Goal: Transaction & Acquisition: Purchase product/service

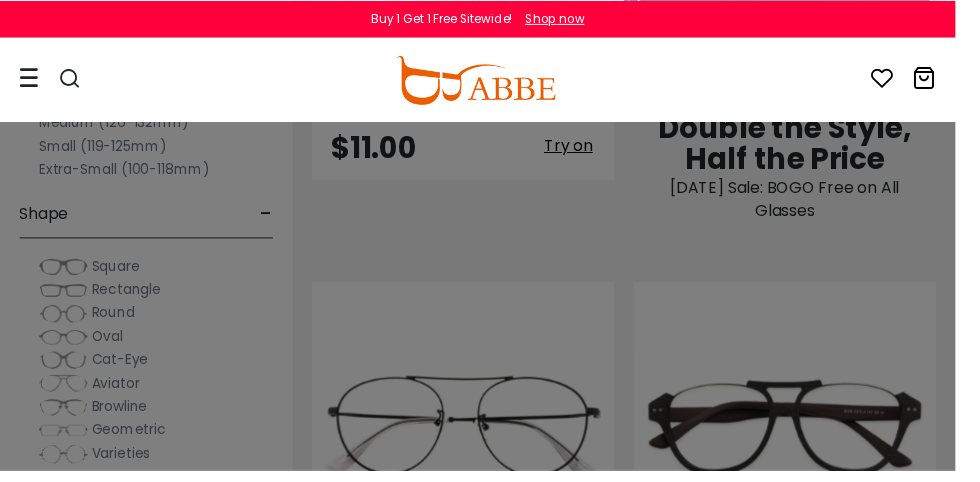
scroll to position [1823, 0]
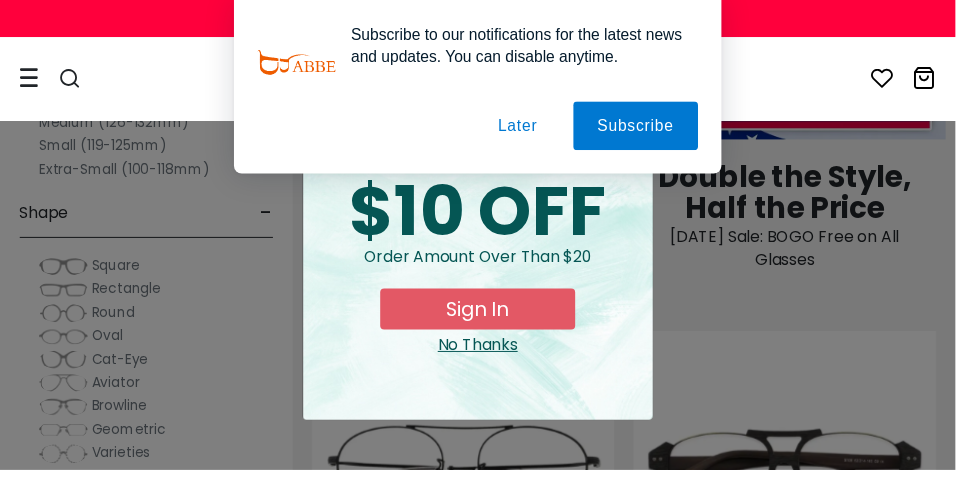
click at [0, 0] on button "Subscribe" at bounding box center [0, 0] width 0 height 0
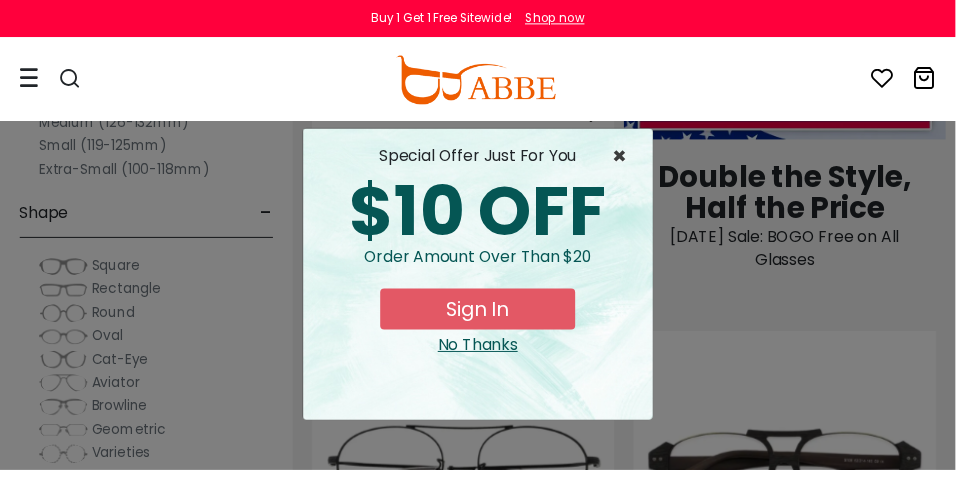
click at [646, 169] on span "×" at bounding box center [640, 160] width 25 height 24
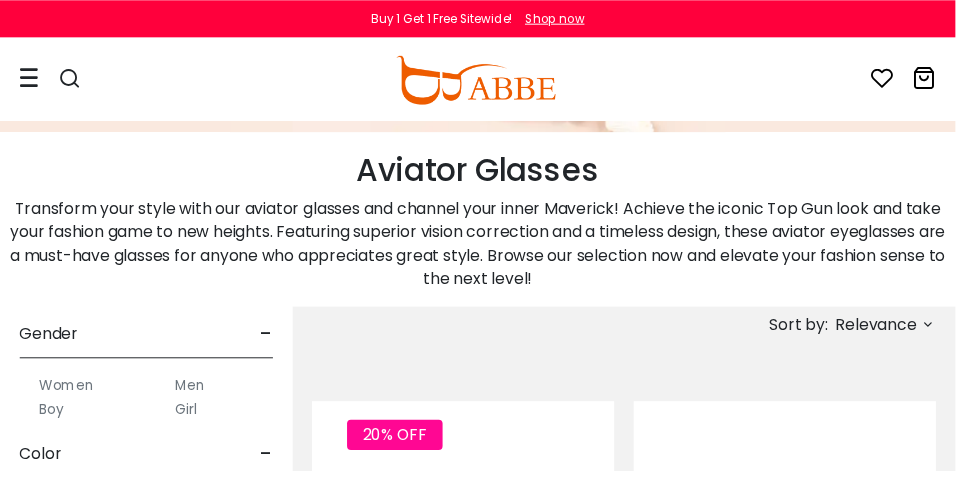
scroll to position [519, 0]
click at [203, 374] on div "Women Men Boy Girl" at bounding box center [150, 392] width 260 height 64
click at [200, 373] on div "Women Men Boy Girl" at bounding box center [150, 392] width 260 height 64
click at [199, 385] on label "Men" at bounding box center [195, 388] width 30 height 24
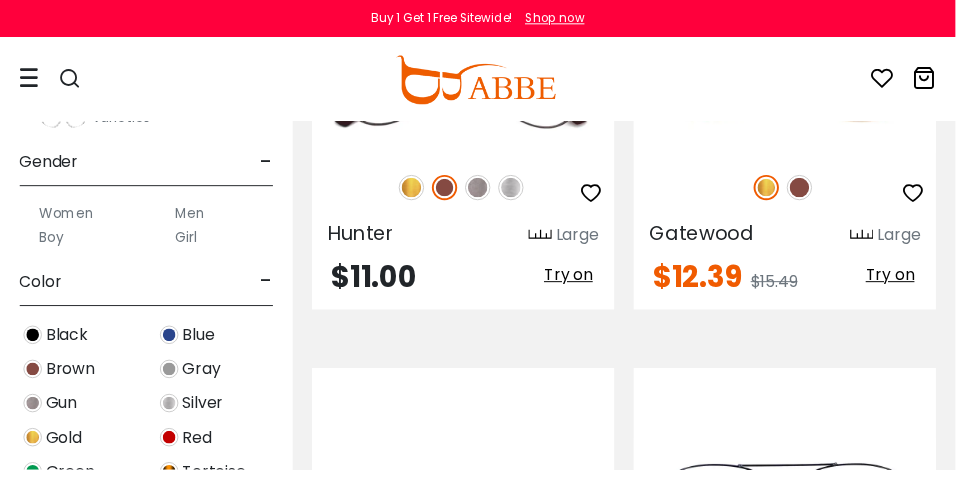
scroll to position [394, 0]
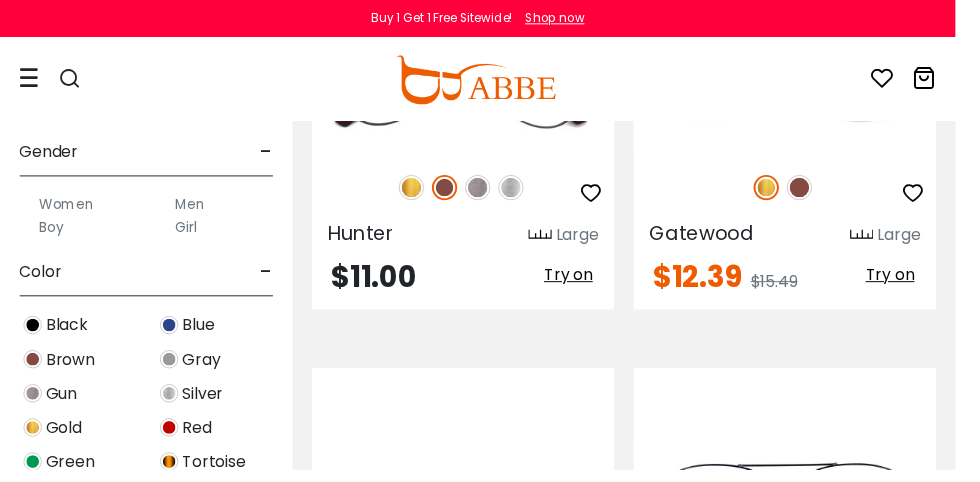
click at [57, 327] on div "Black" at bounding box center [80, 333] width 140 height 27
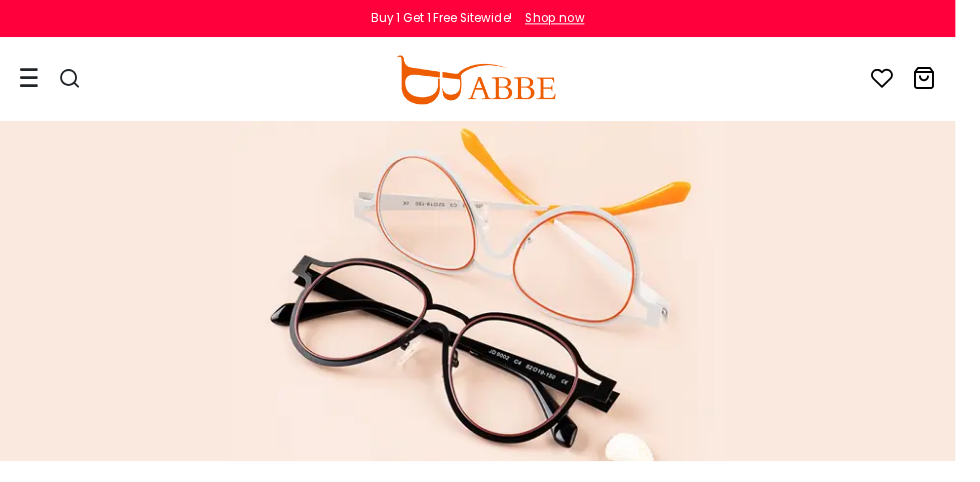
click at [23, 103] on div at bounding box center [30, 81] width 20 height 82
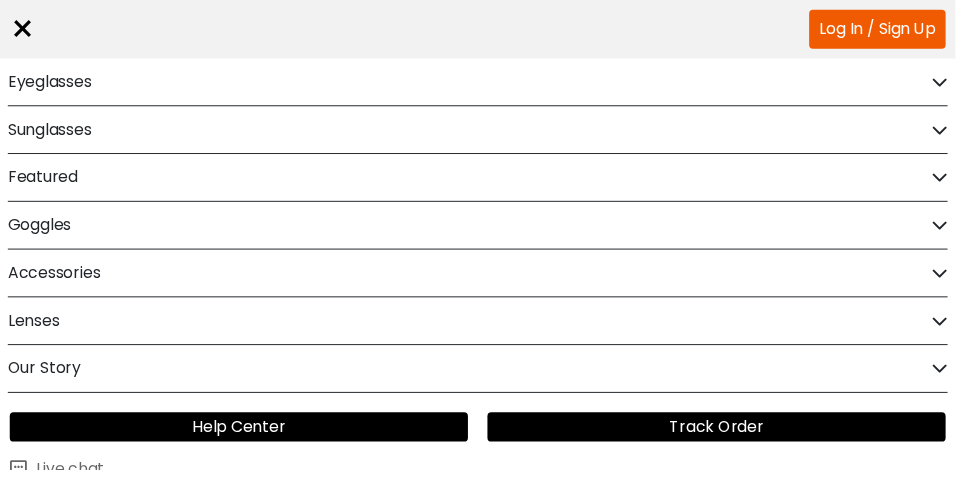
click at [906, 33] on link "Log In / Sign Up" at bounding box center [900, 30] width 140 height 40
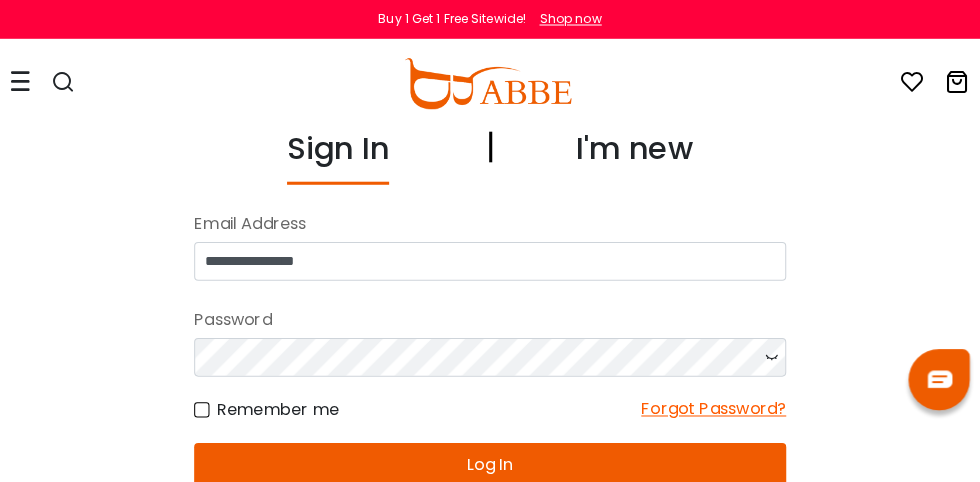
type input "**********"
click at [769, 360] on icon at bounding box center [765, 350] width 20 height 38
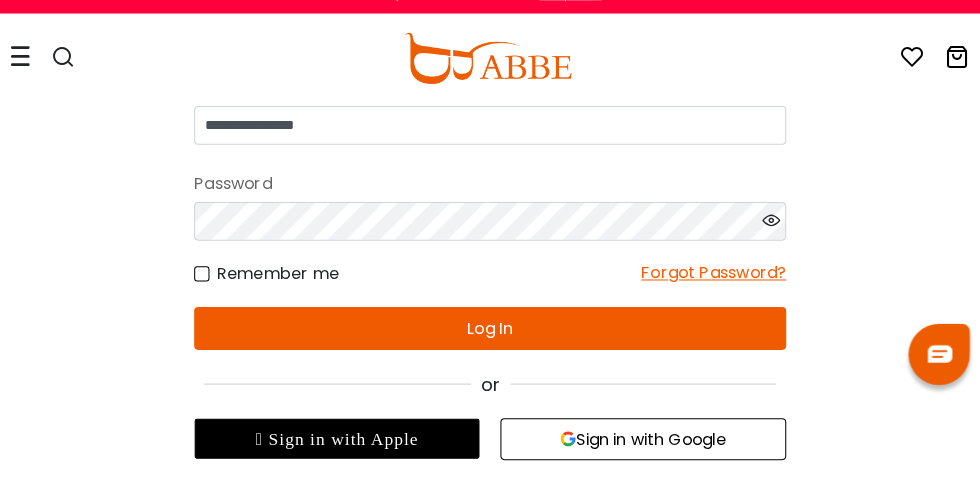
scroll to position [118, 0]
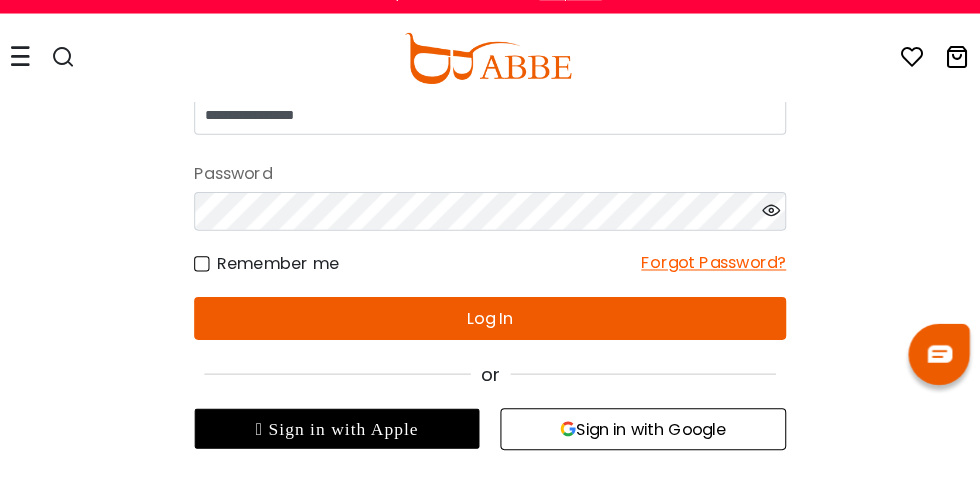
click at [477, 339] on button "Log In" at bounding box center [490, 337] width 580 height 42
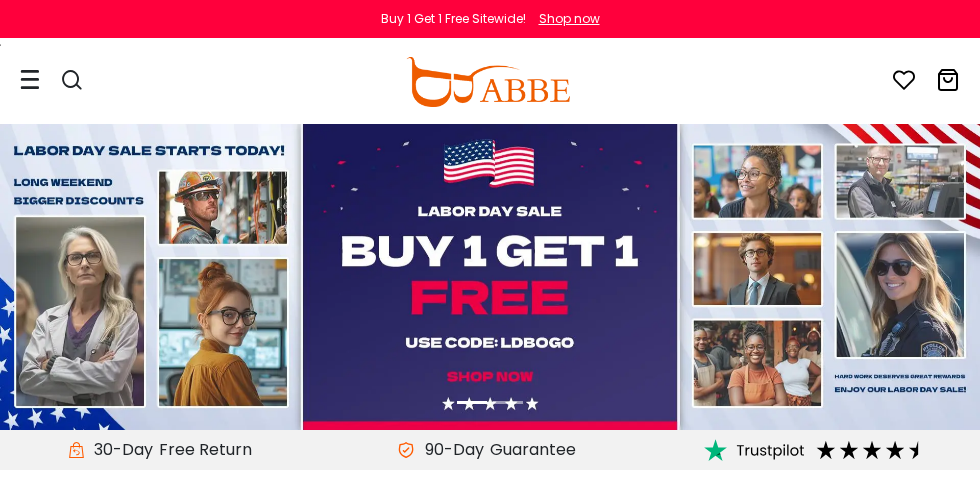
scroll to position [495, 0]
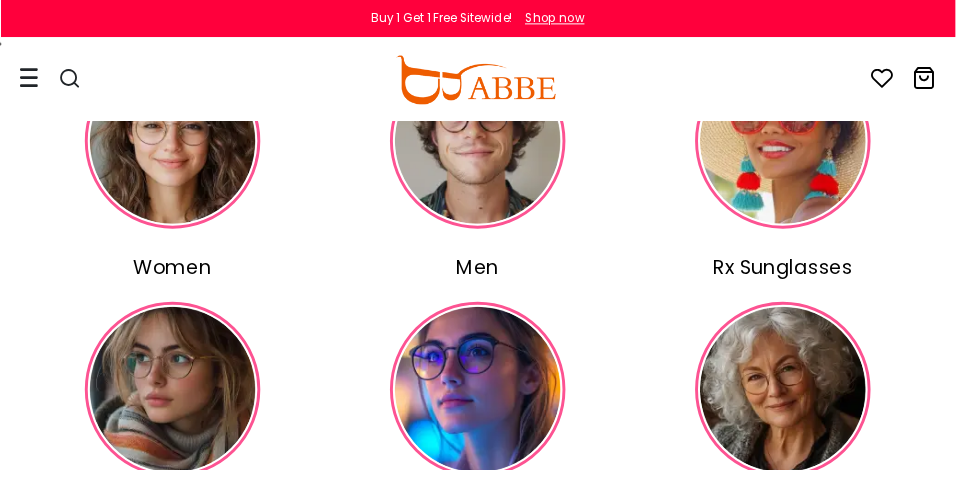
click at [487, 213] on img at bounding box center [490, 145] width 180 height 180
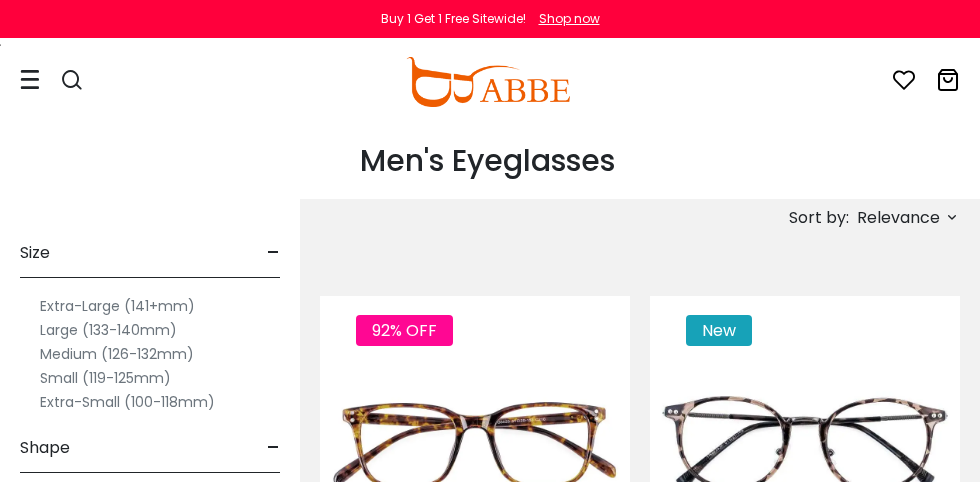
click at [936, 217] on span "Relevance" at bounding box center [898, 218] width 83 height 36
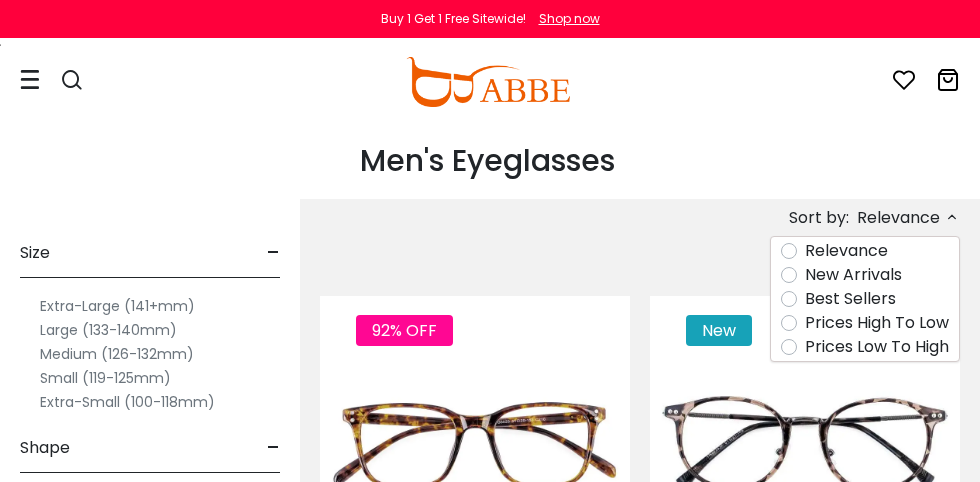
click at [805, 345] on label "Prices Low To High" at bounding box center [877, 347] width 144 height 24
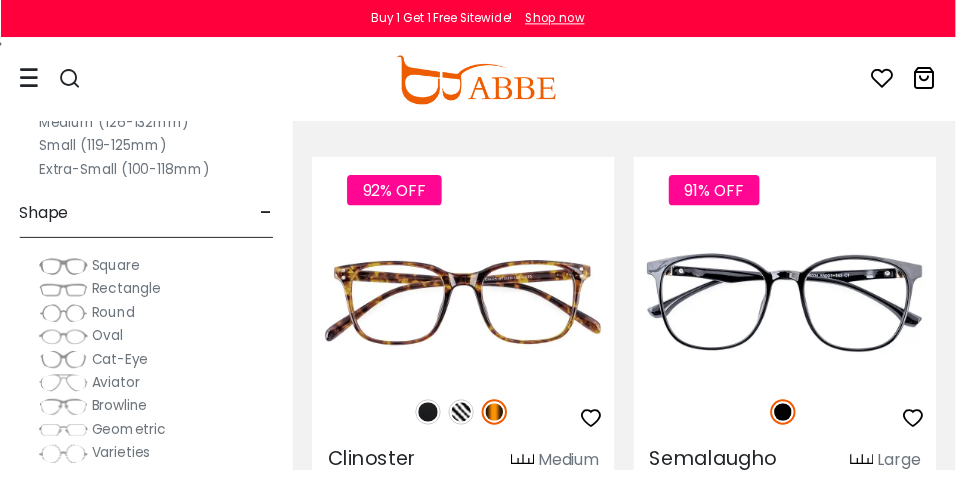
scroll to position [212, 0]
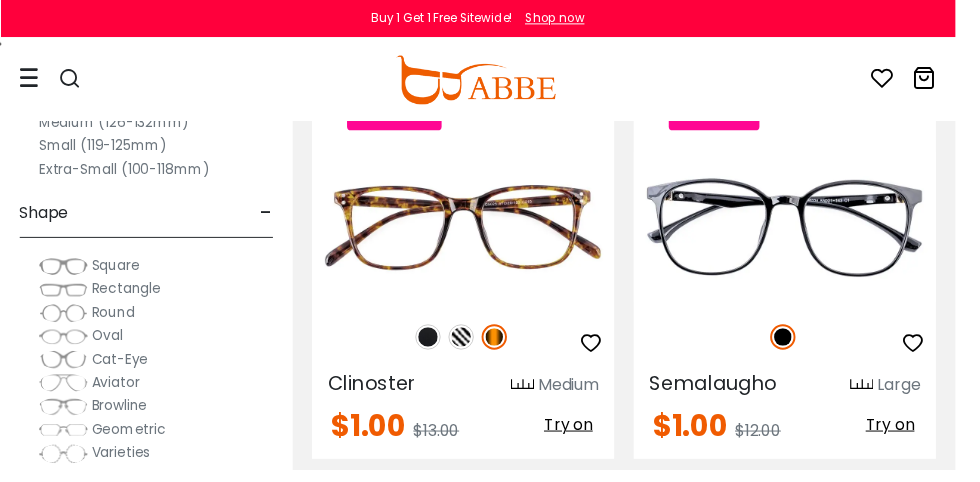
click at [82, 394] on img at bounding box center [65, 393] width 50 height 20
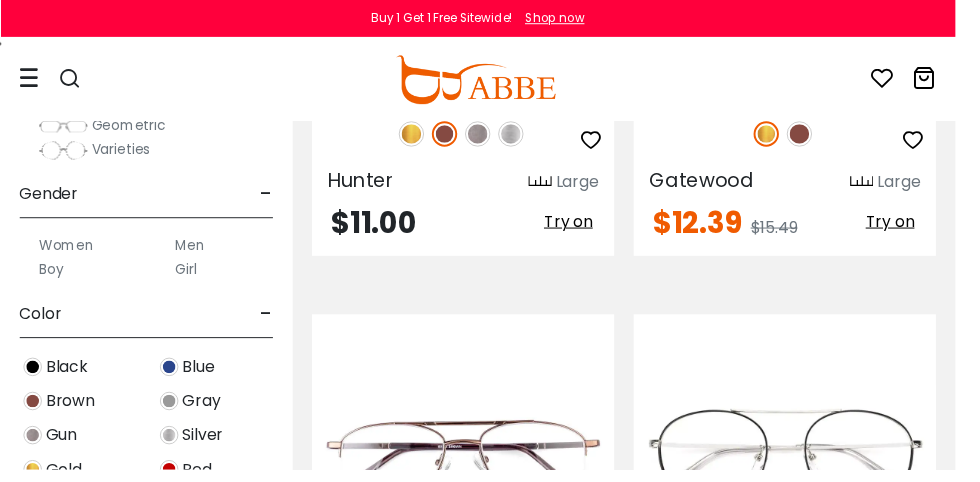
scroll to position [354, 0]
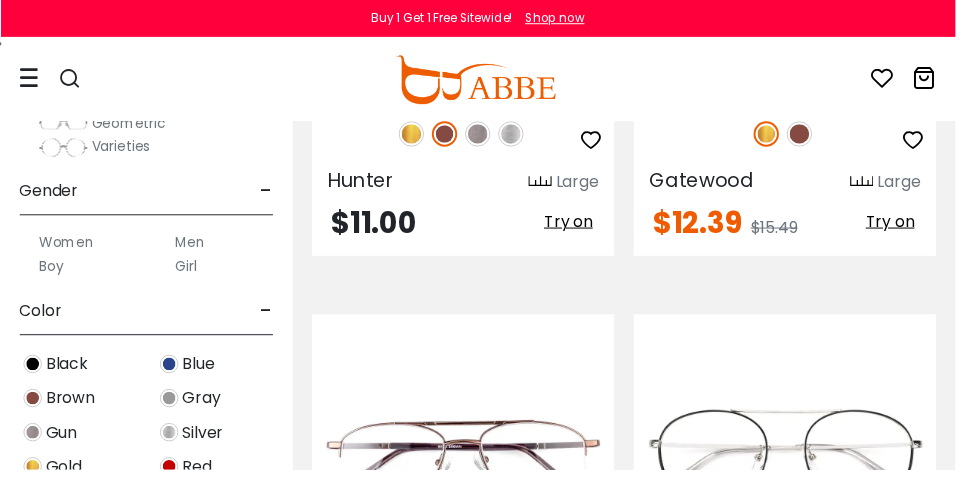
click at [60, 366] on div "Black" at bounding box center [80, 373] width 140 height 27
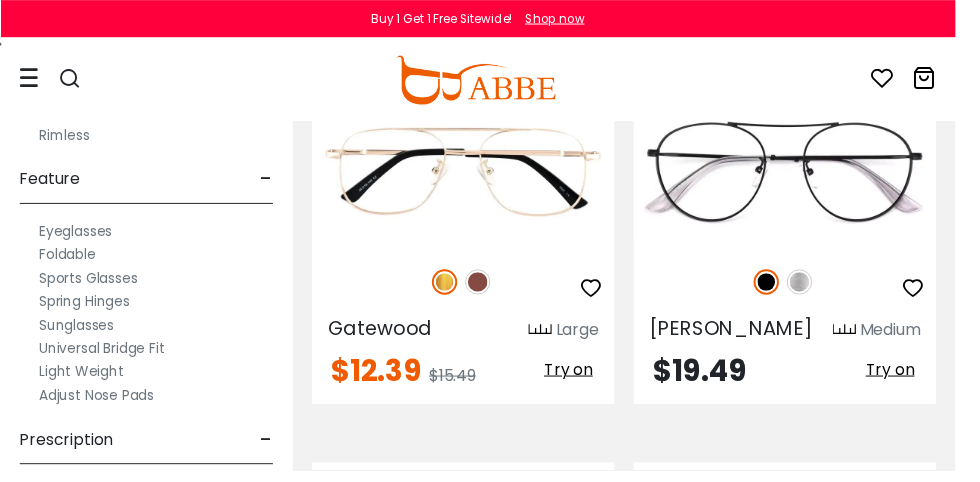
scroll to position [1248, 0]
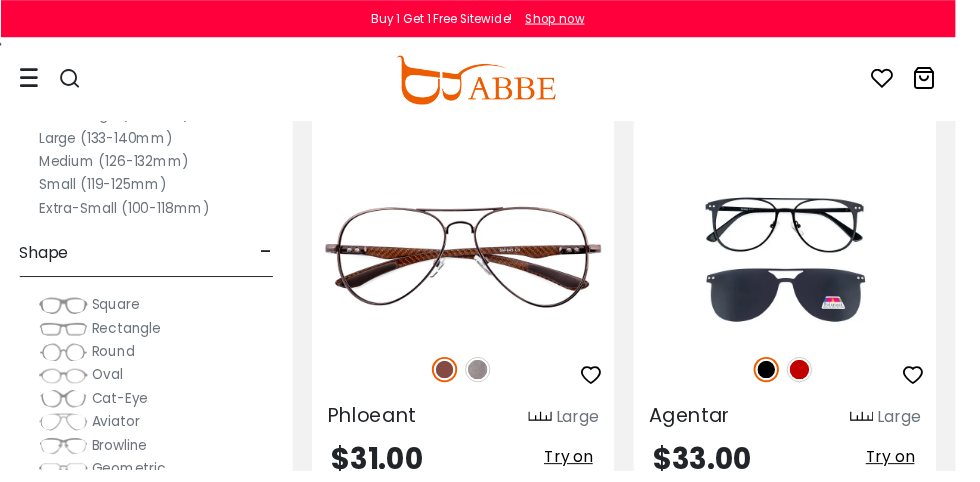
scroll to position [1617, 0]
